Goal: Navigation & Orientation: Understand site structure

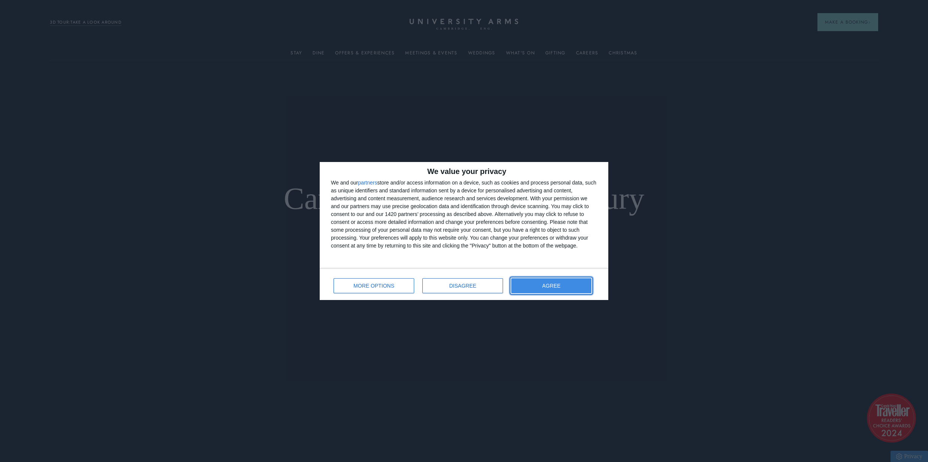
click at [555, 288] on span "AGREE" at bounding box center [551, 285] width 18 height 5
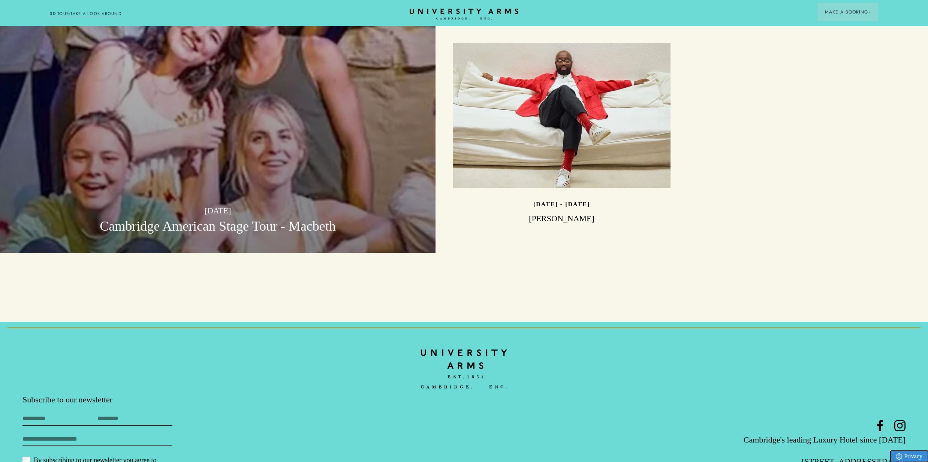
scroll to position [2479, 0]
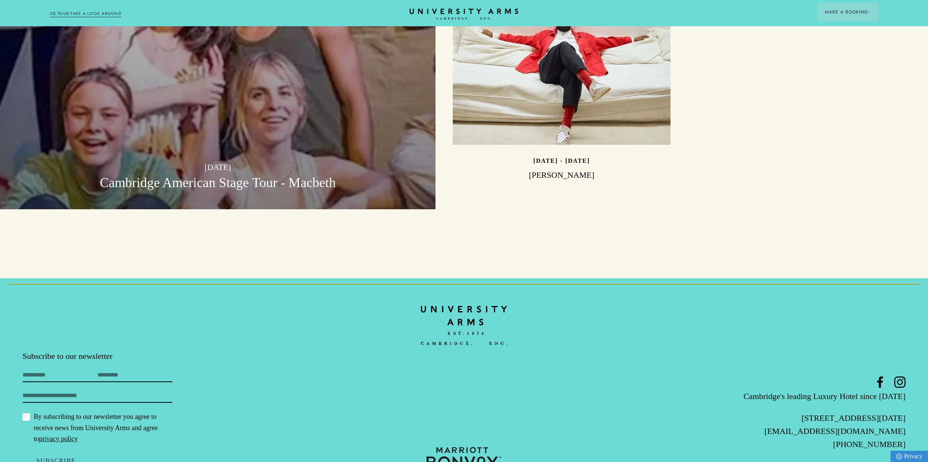
drag, startPoint x: 906, startPoint y: 384, endPoint x: 786, endPoint y: 380, distance: 120.3
click at [786, 380] on footer "Subscribe to our newsletter First Name Last Name Email By subscribing to our ne…" at bounding box center [464, 384] width 928 height 213
copy p "[STREET_ADDRESS][DATE]"
